Goal: Find specific page/section: Find specific page/section

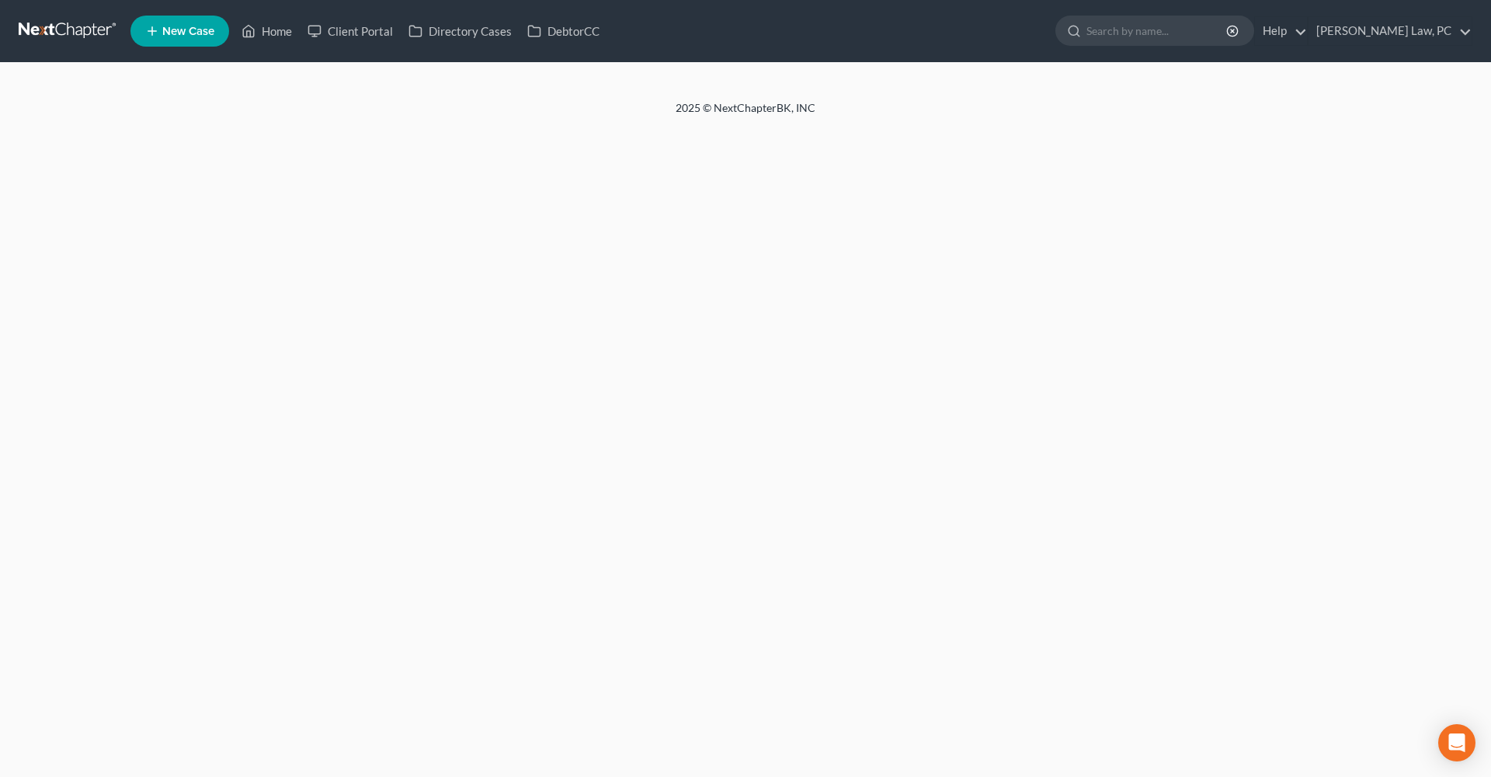
click at [61, 33] on link at bounding box center [68, 31] width 99 height 28
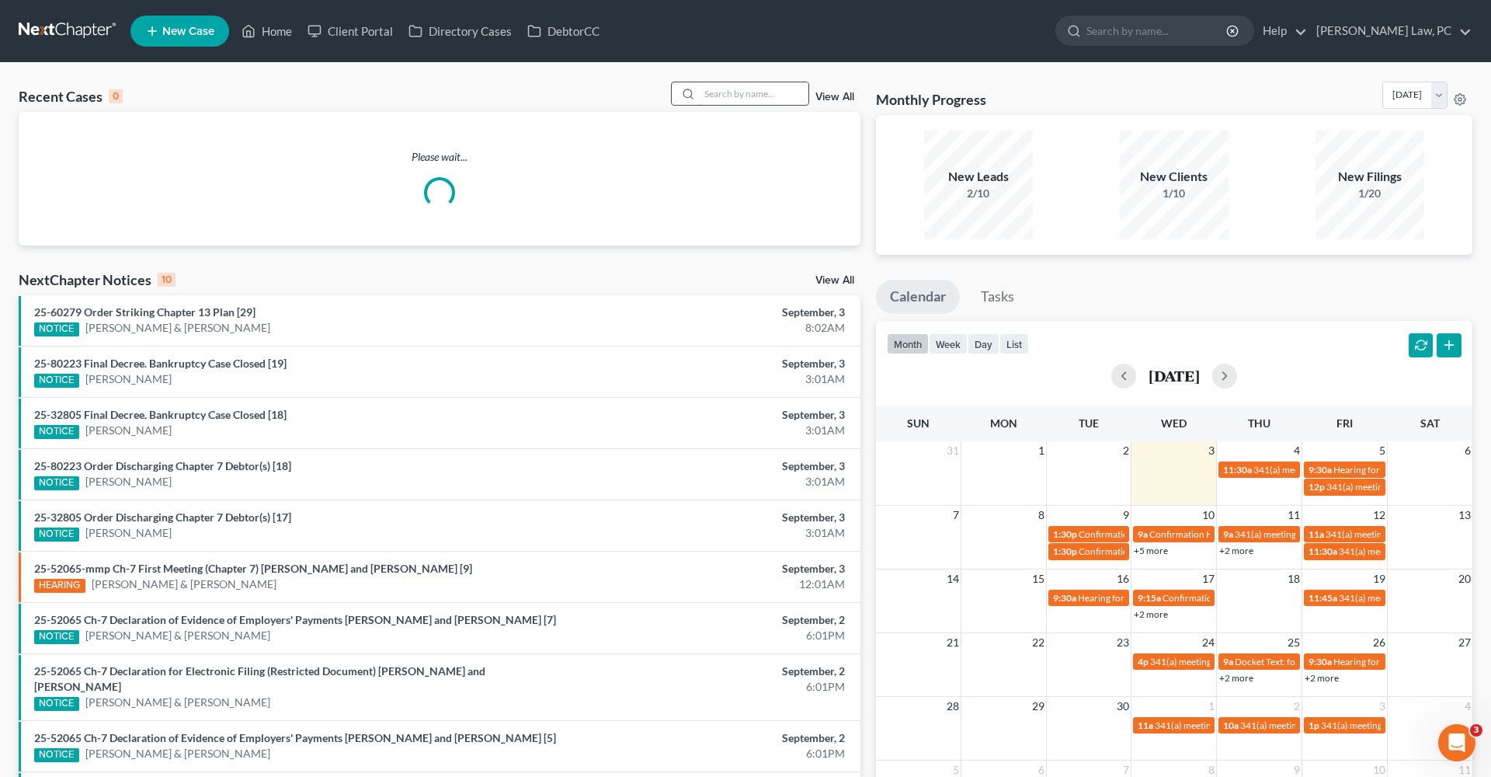
click at [717, 92] on input "search" at bounding box center [754, 93] width 109 height 23
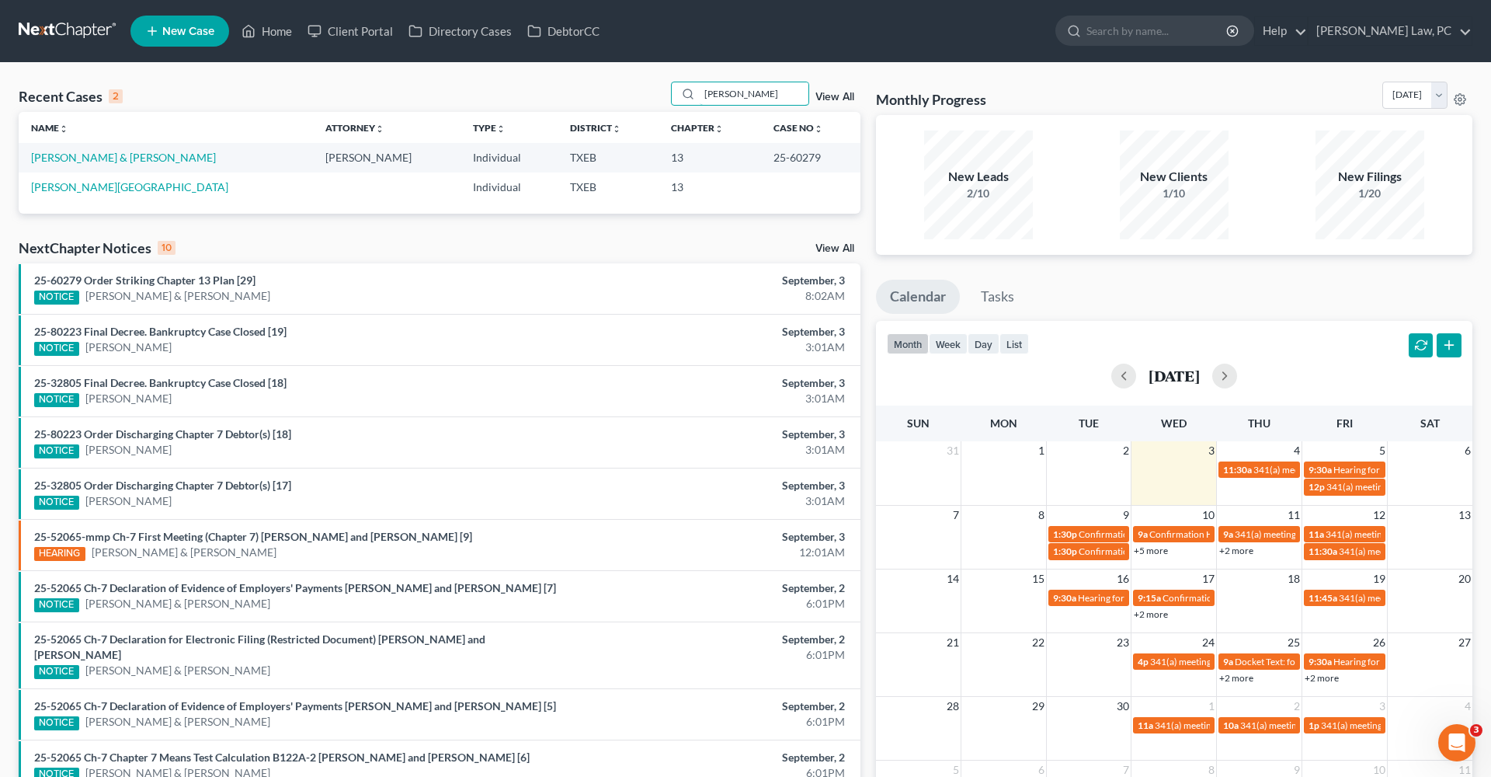
type input "[PERSON_NAME]"
drag, startPoint x: 519, startPoint y: 82, endPoint x: 93, endPoint y: 157, distance: 432.2
click at [93, 157] on link "[PERSON_NAME] & [PERSON_NAME]" at bounding box center [123, 157] width 185 height 13
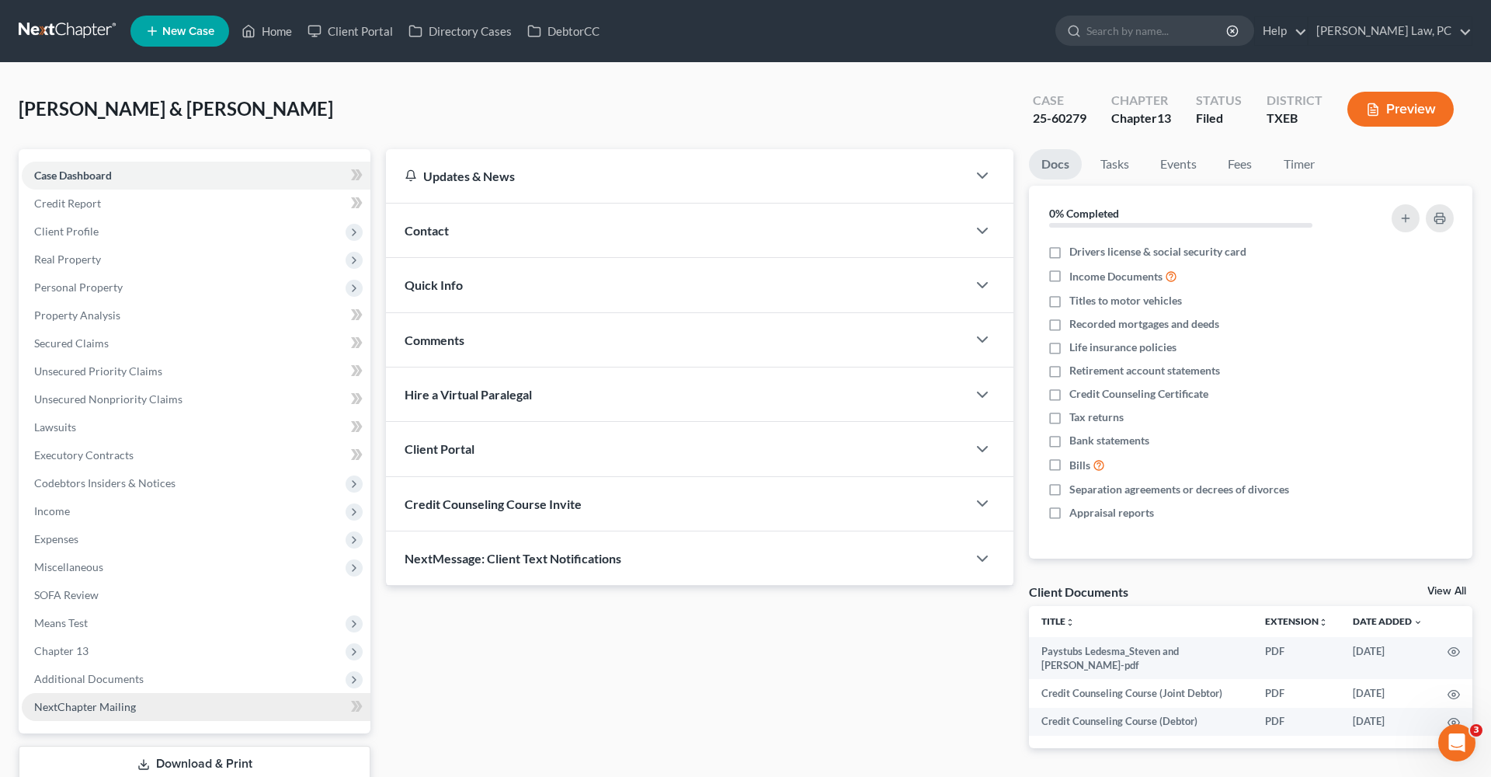
click at [98, 706] on span "NextChapter Mailing" at bounding box center [85, 706] width 102 height 13
